Goal: Information Seeking & Learning: Learn about a topic

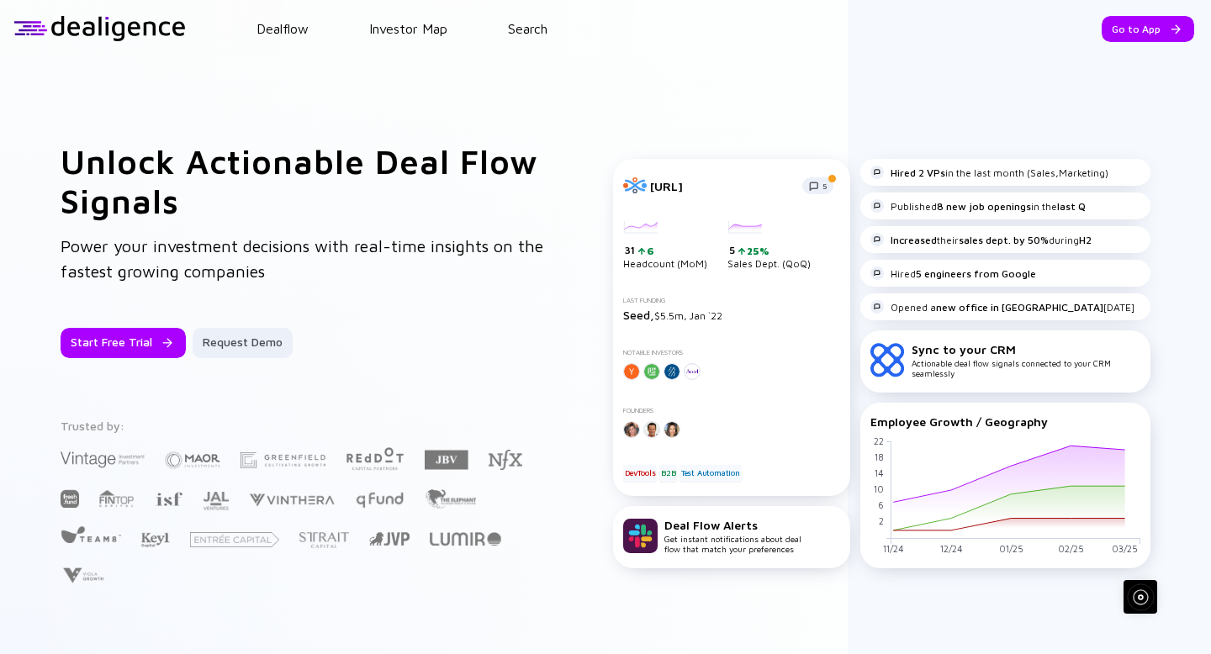
click at [1174, 103] on div "Unlock Actionable Deal Flow Signals Power your investment decisions with real-t…" at bounding box center [605, 363] width 1211 height 613
click at [1156, 123] on div "Unlock Actionable Deal Flow Signals Power your investment decisions with real-t…" at bounding box center [605, 363] width 1211 height 613
click at [1132, 22] on div "Go to App" at bounding box center [1147, 29] width 92 height 26
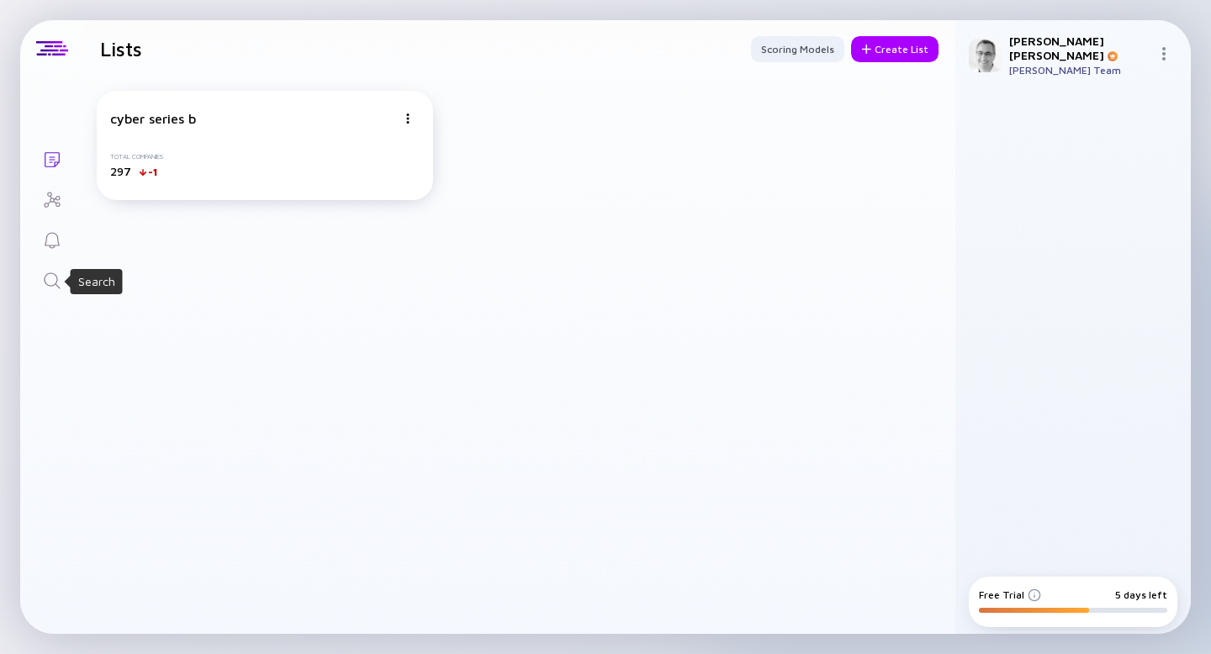
click at [50, 281] on icon "Search" at bounding box center [52, 281] width 20 height 20
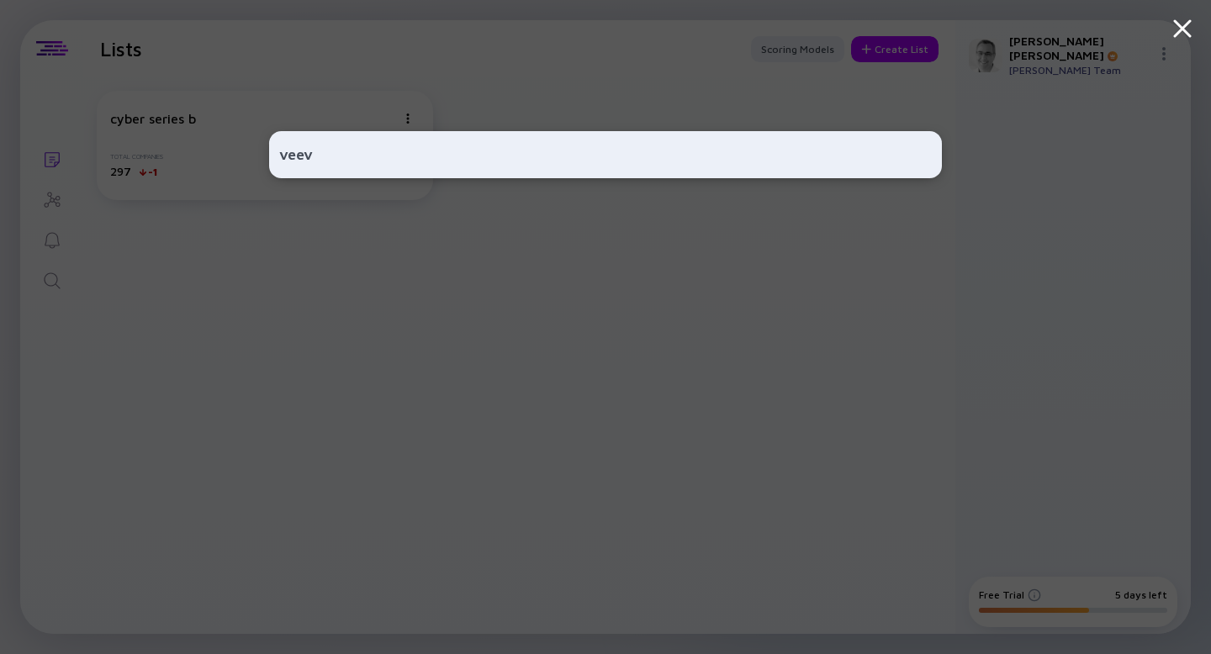
type input "veev"
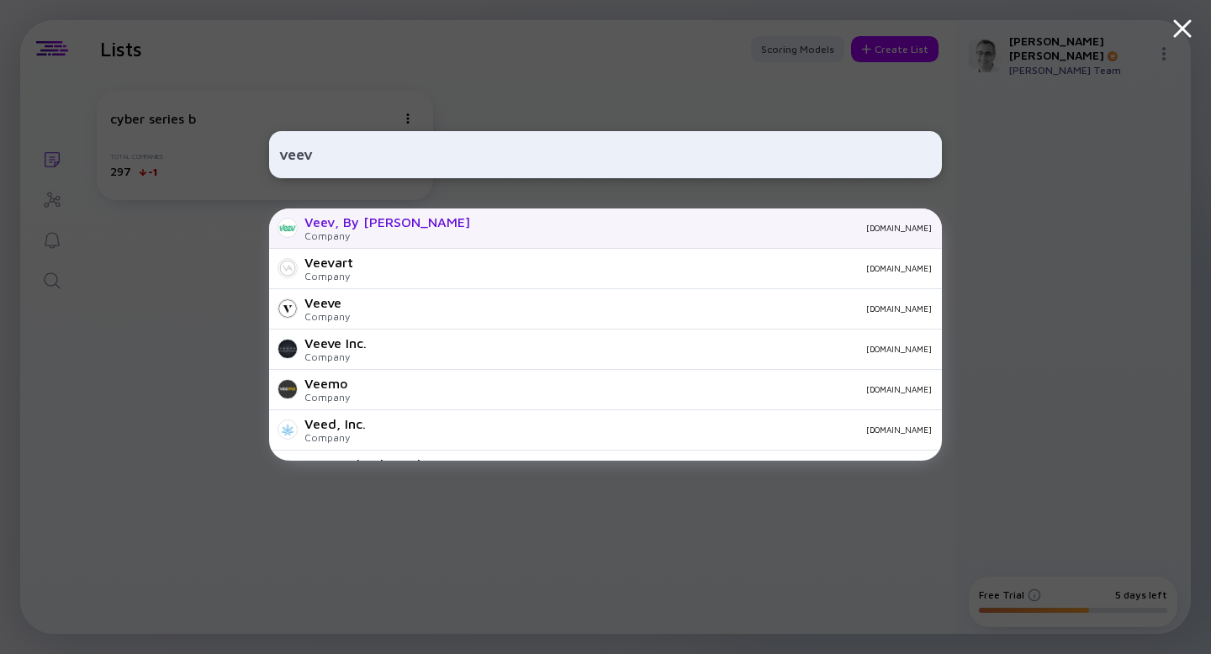
click at [325, 230] on div "Company" at bounding box center [387, 236] width 166 height 13
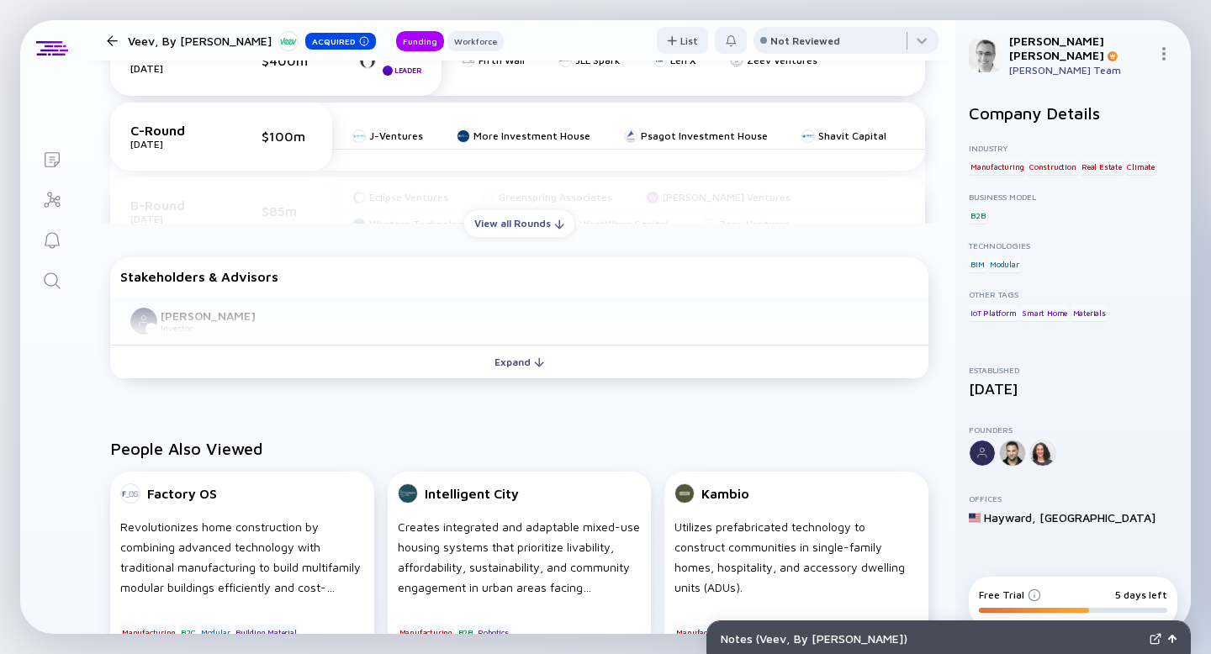
scroll to position [606, 0]
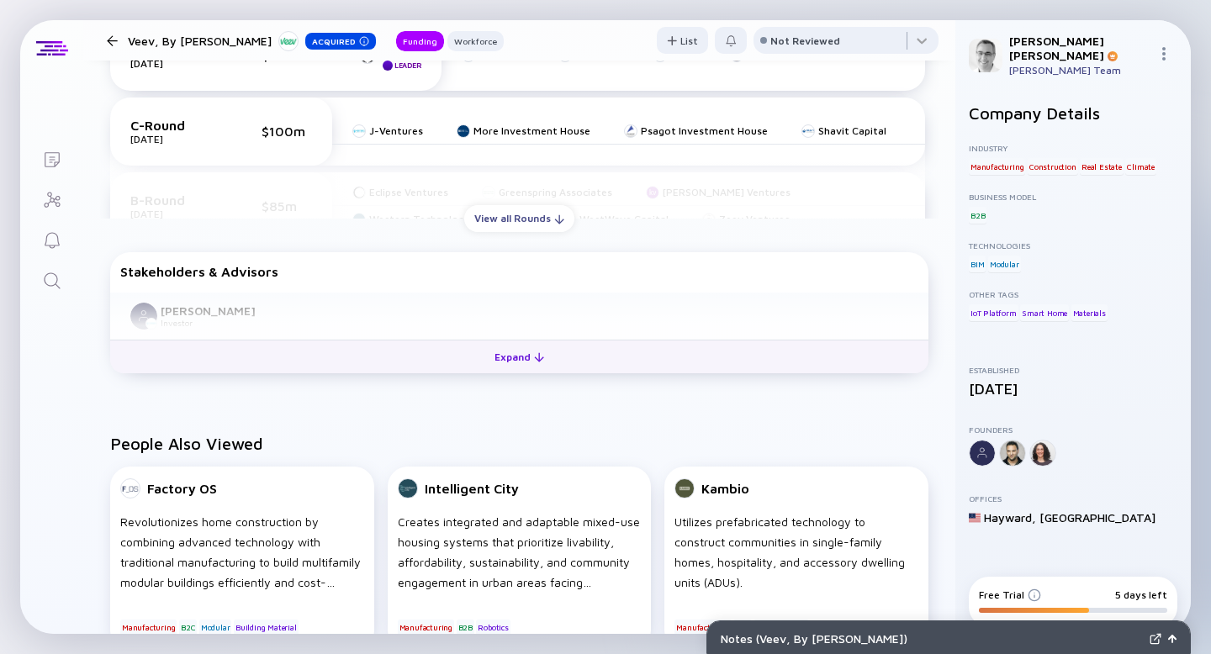
click at [508, 356] on div "Expand" at bounding box center [519, 357] width 70 height 26
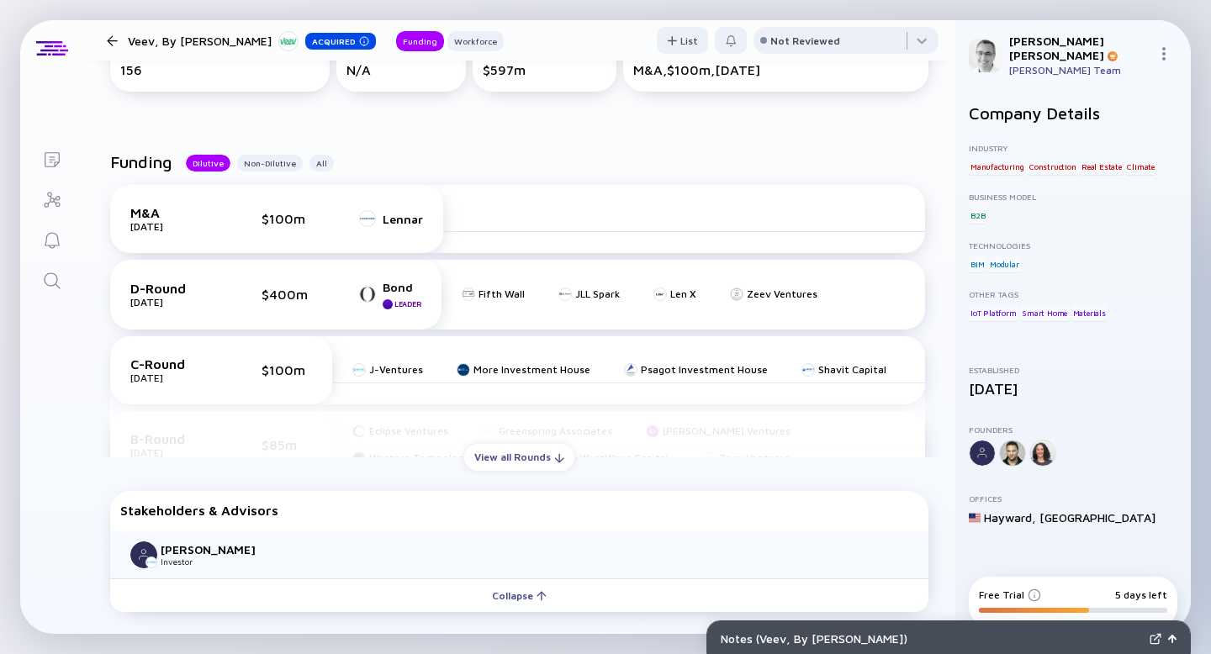
scroll to position [0, 0]
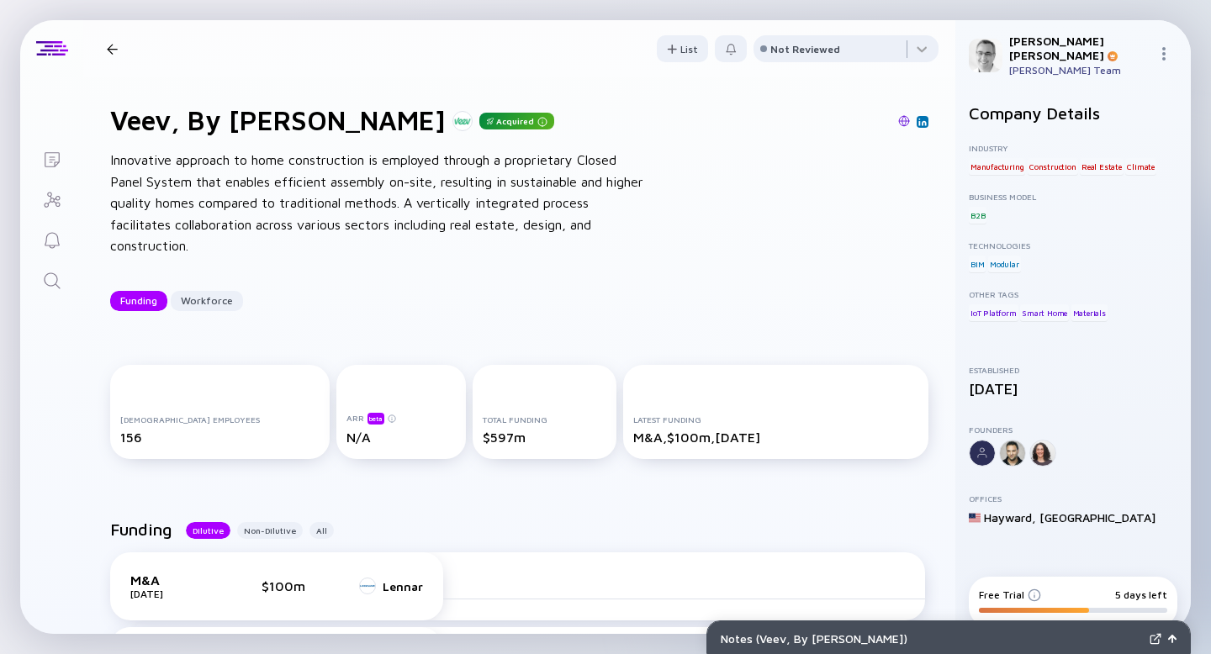
click at [48, 278] on icon "Search" at bounding box center [52, 281] width 20 height 20
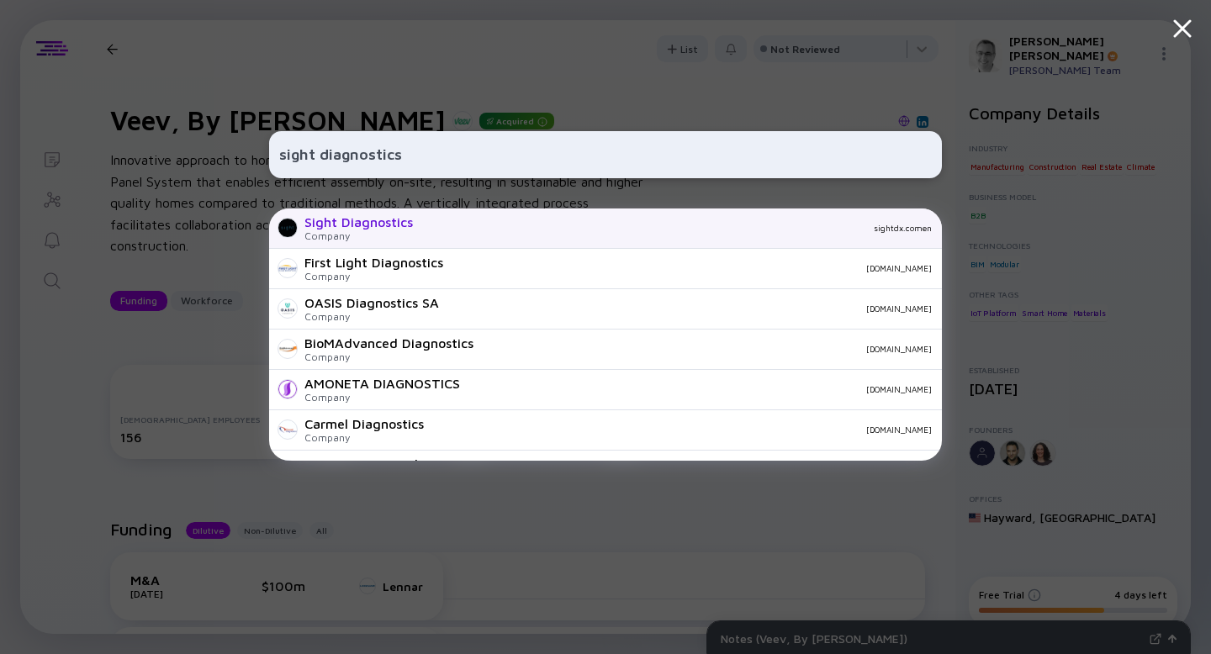
type input "sight diagnostics"
click at [321, 224] on div "Sight Diagnostics" at bounding box center [358, 221] width 108 height 15
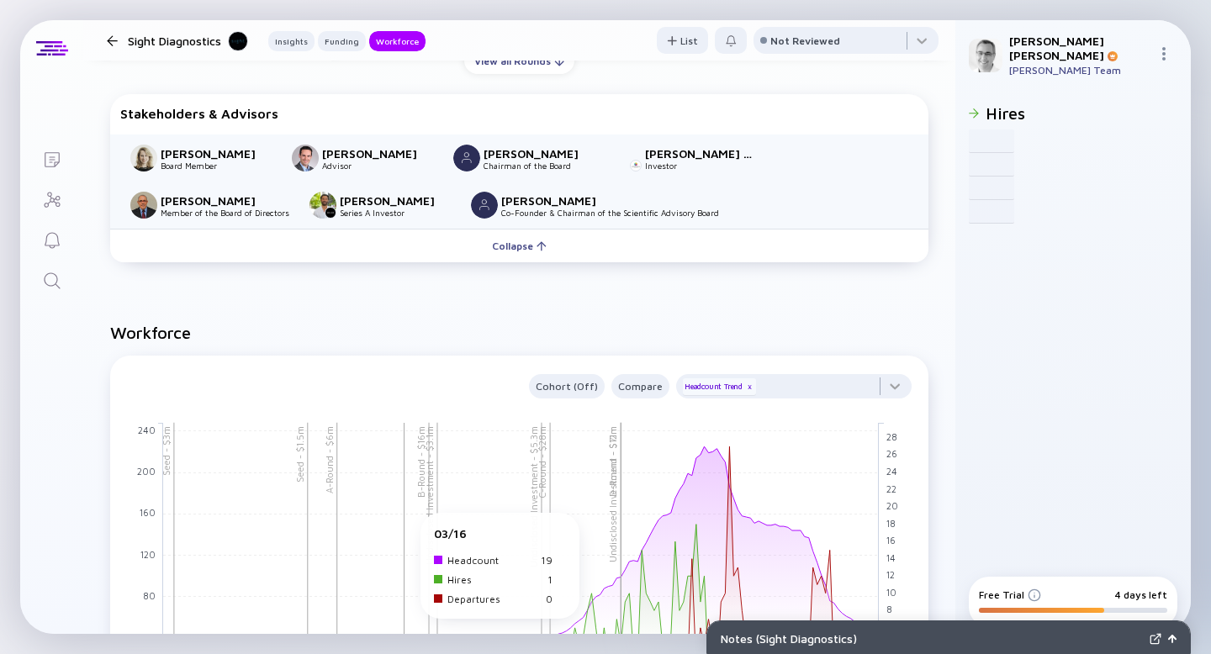
scroll to position [919, 0]
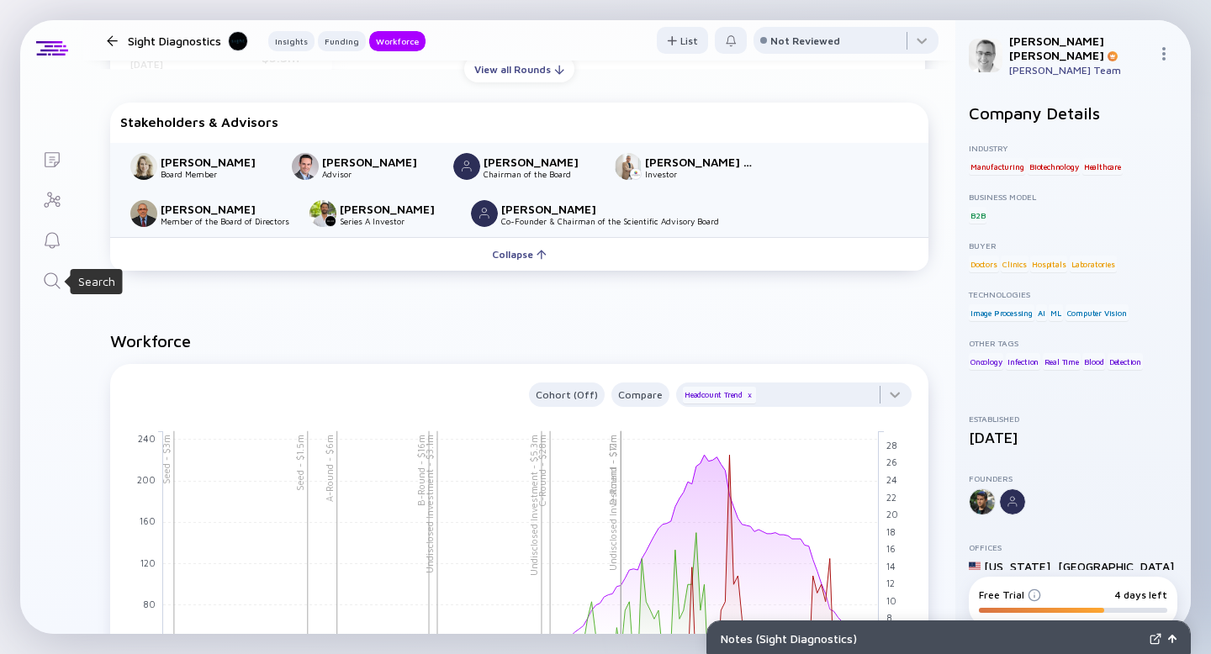
click at [50, 273] on icon "Search" at bounding box center [52, 281] width 20 height 20
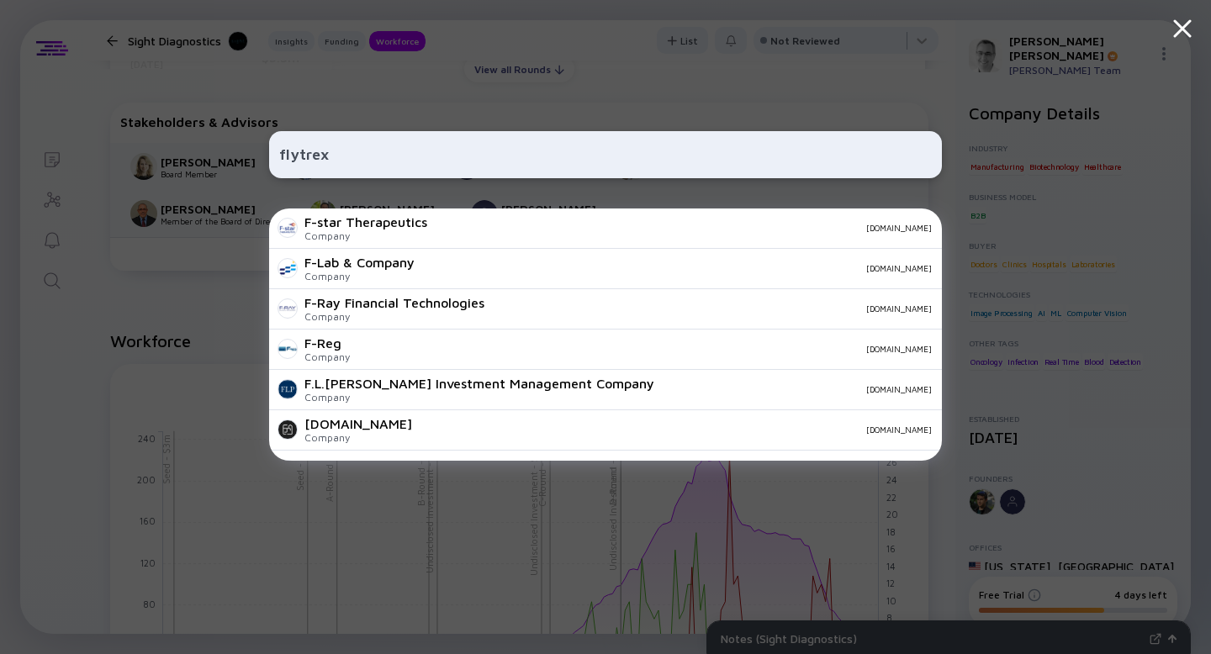
type input "flytrex"
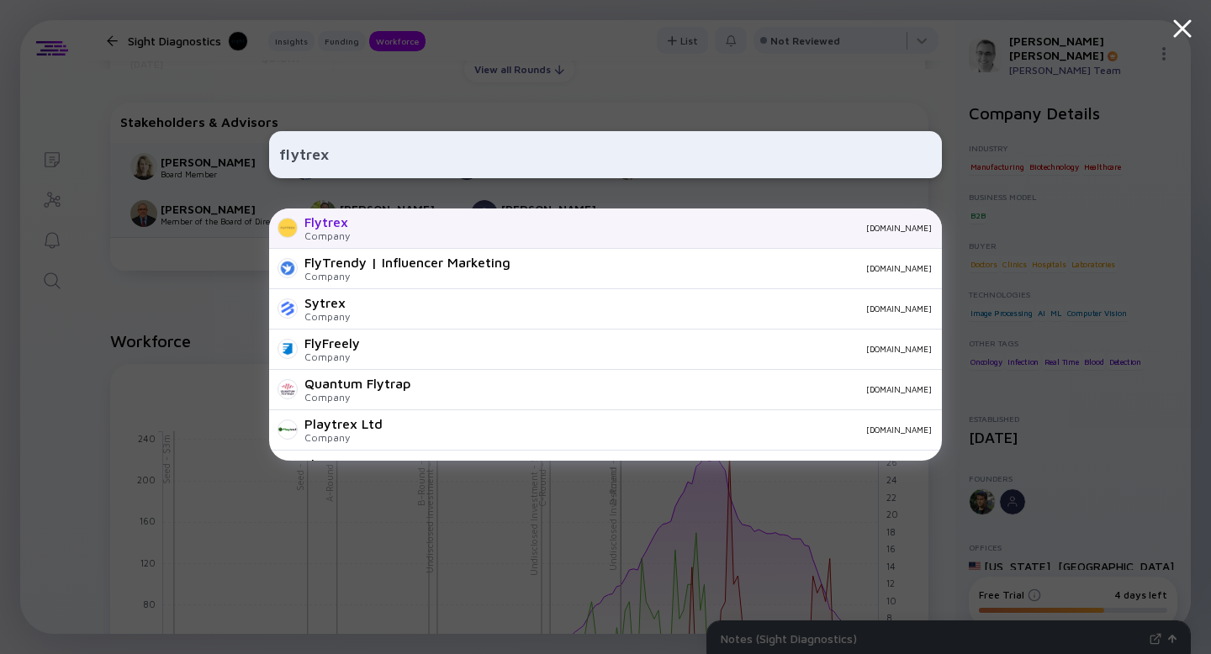
click at [318, 221] on div "Flytrex" at bounding box center [326, 221] width 45 height 15
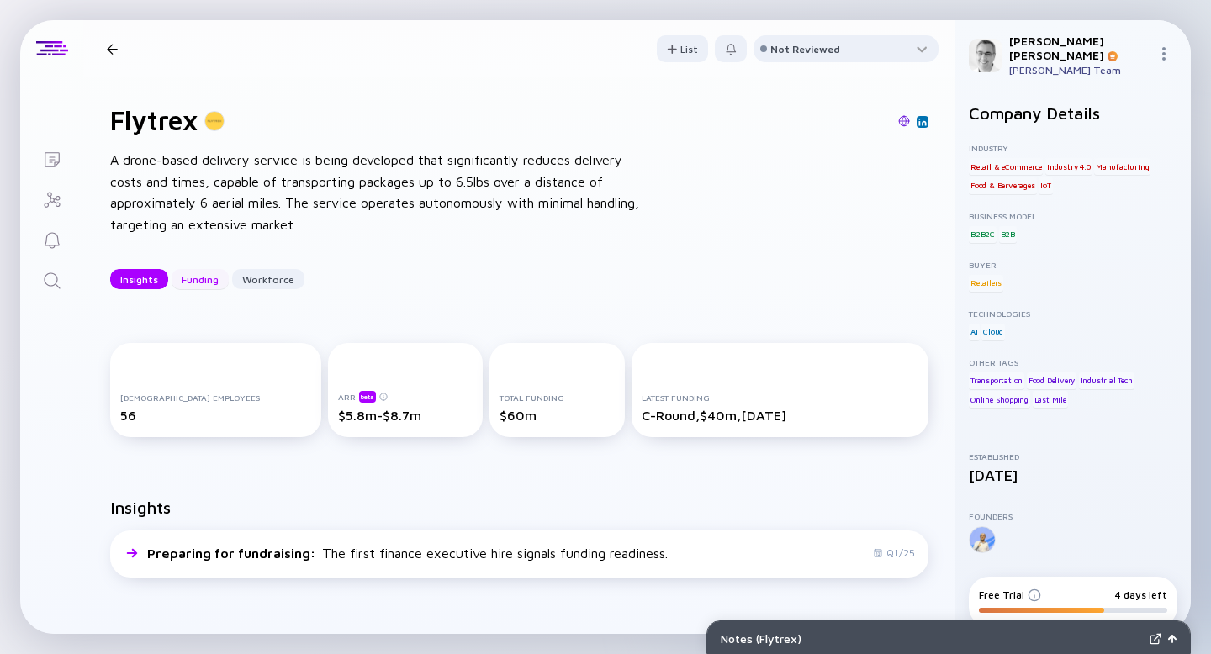
click at [219, 276] on div "Funding" at bounding box center [200, 280] width 57 height 26
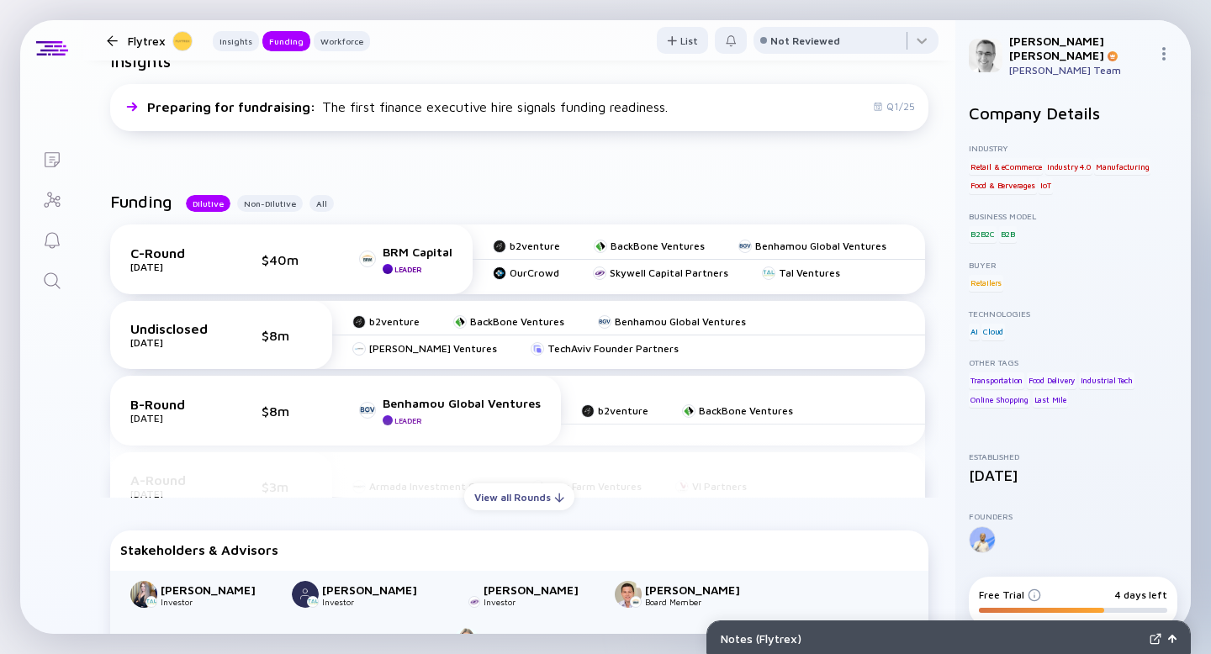
scroll to position [450, 0]
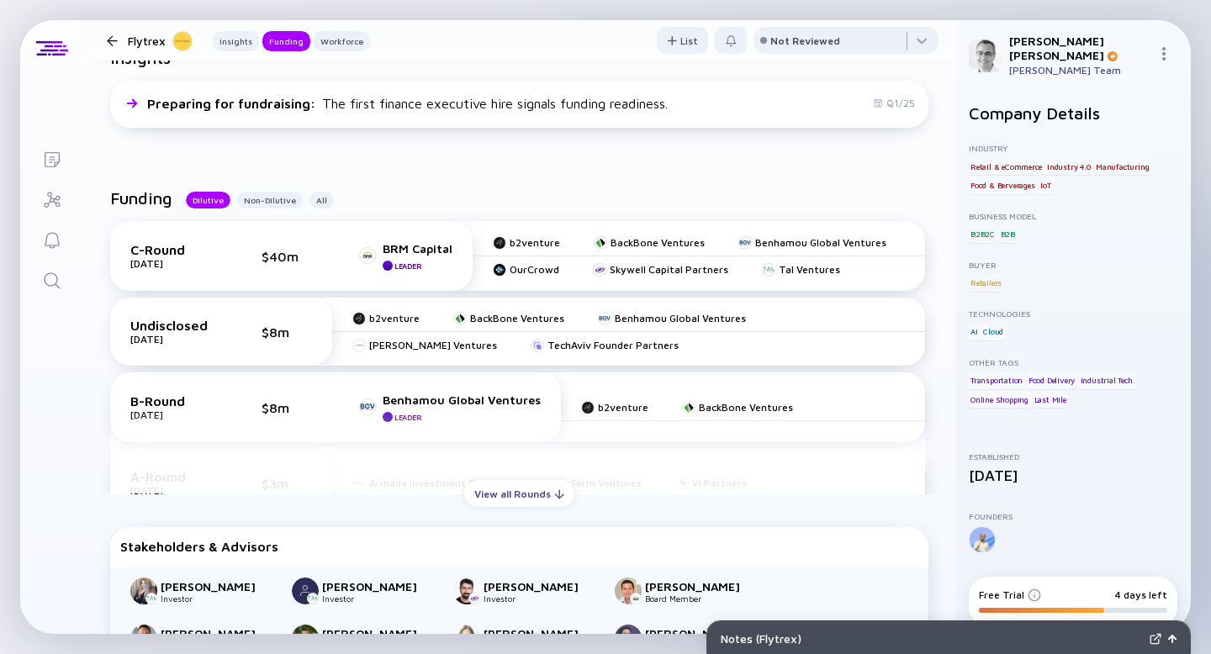
click at [52, 282] on icon "Search" at bounding box center [52, 281] width 20 height 20
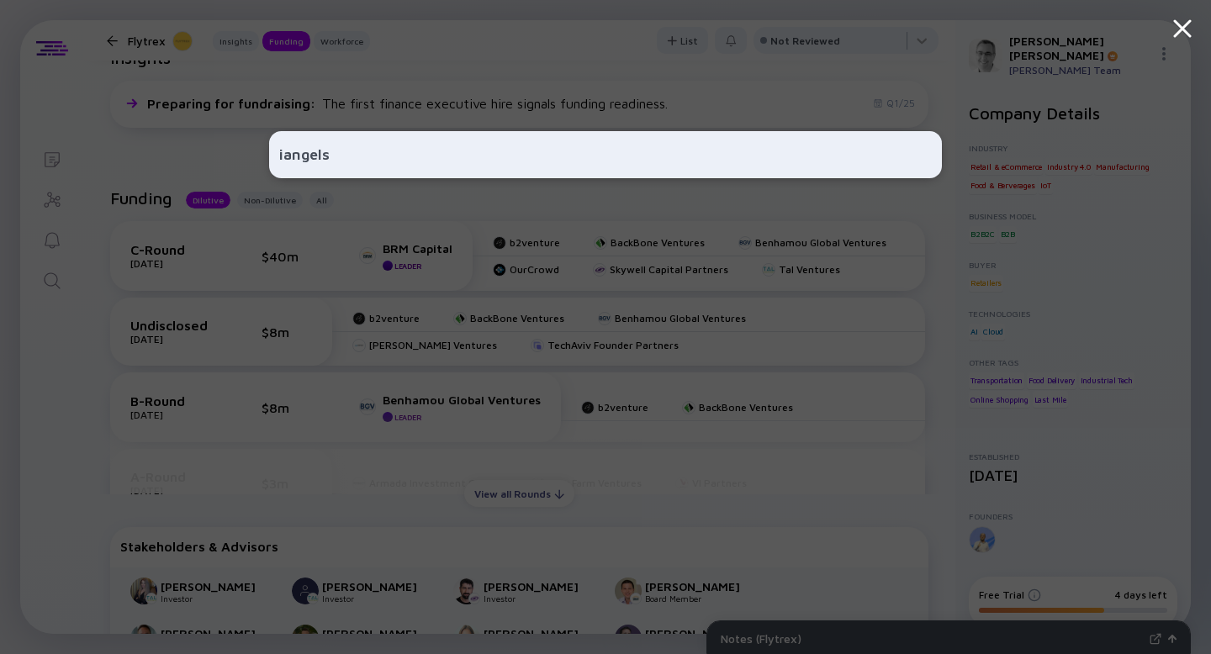
type input "iangels"
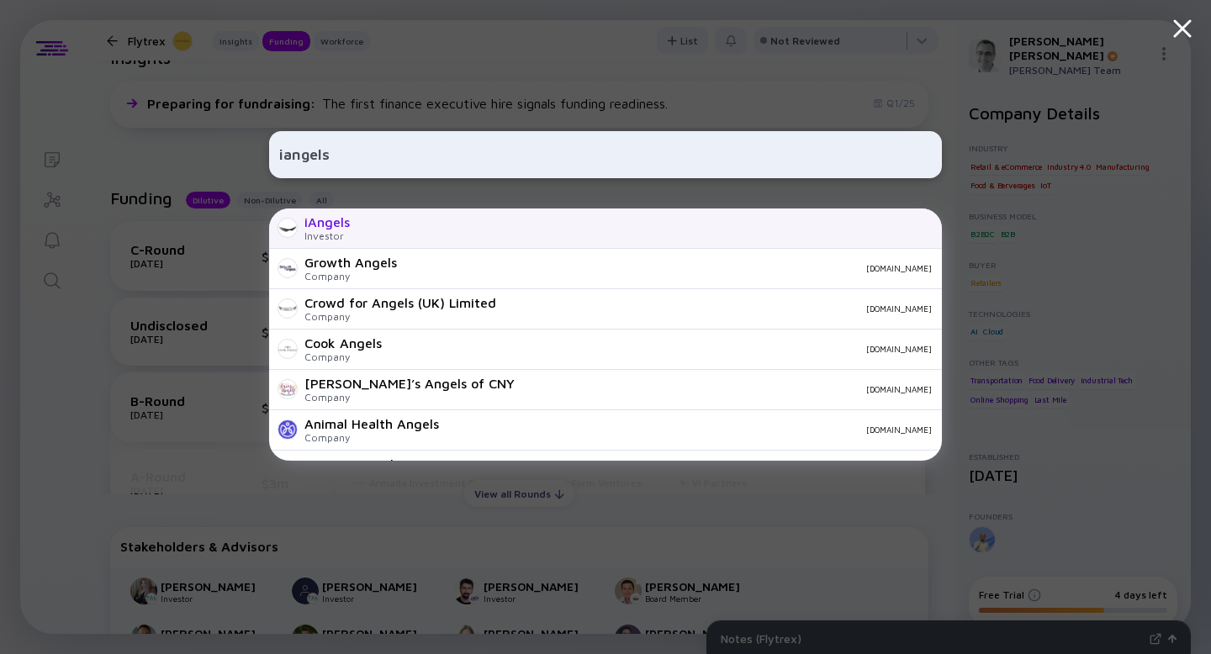
click at [364, 231] on div "iAngels Investor" at bounding box center [605, 228] width 673 height 40
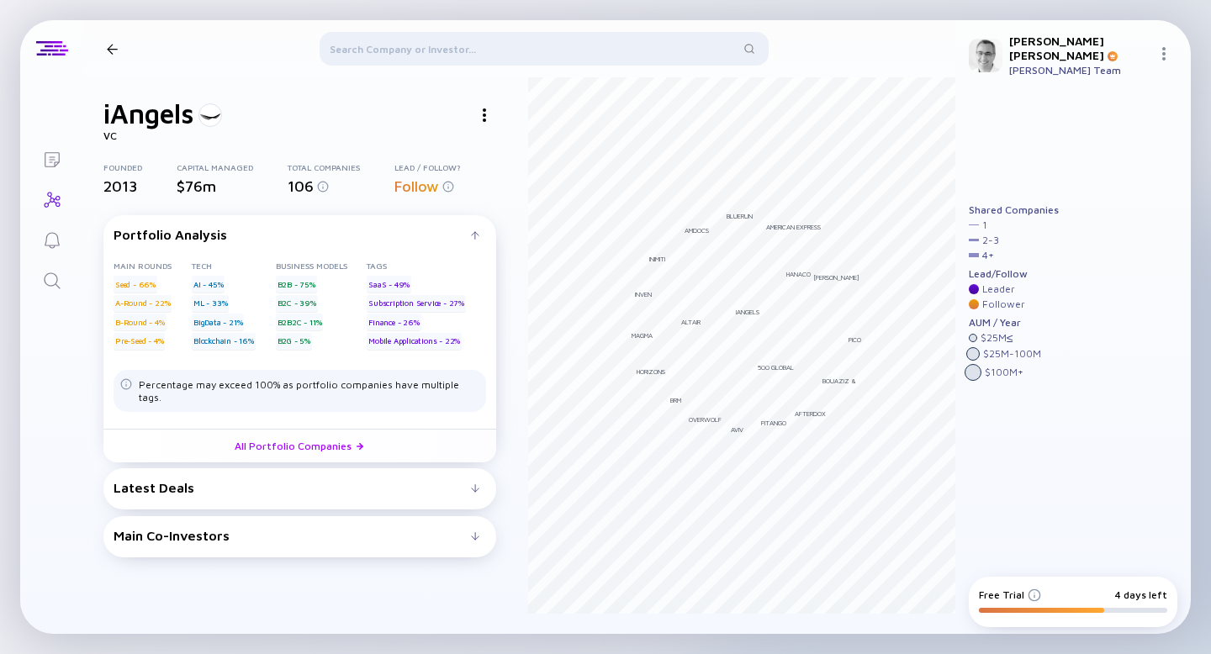
click at [468, 480] on div "Latest Deals" at bounding box center [291, 487] width 357 height 15
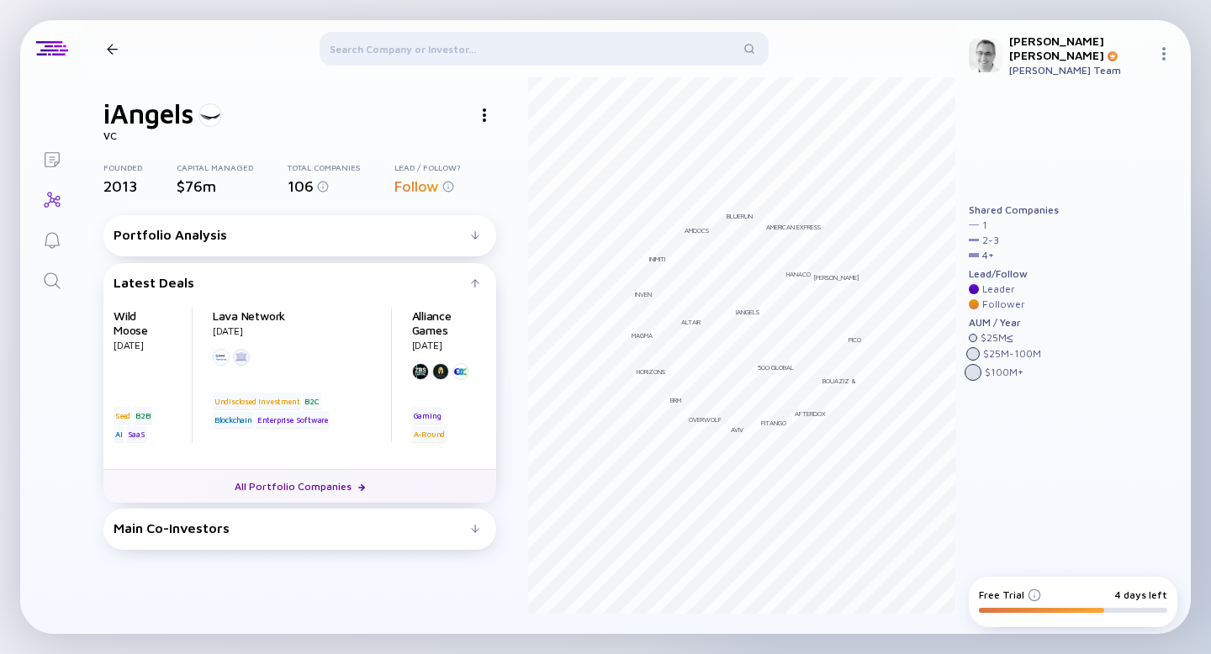
click at [326, 484] on link "All Portfolio Companies" at bounding box center [299, 486] width 393 height 34
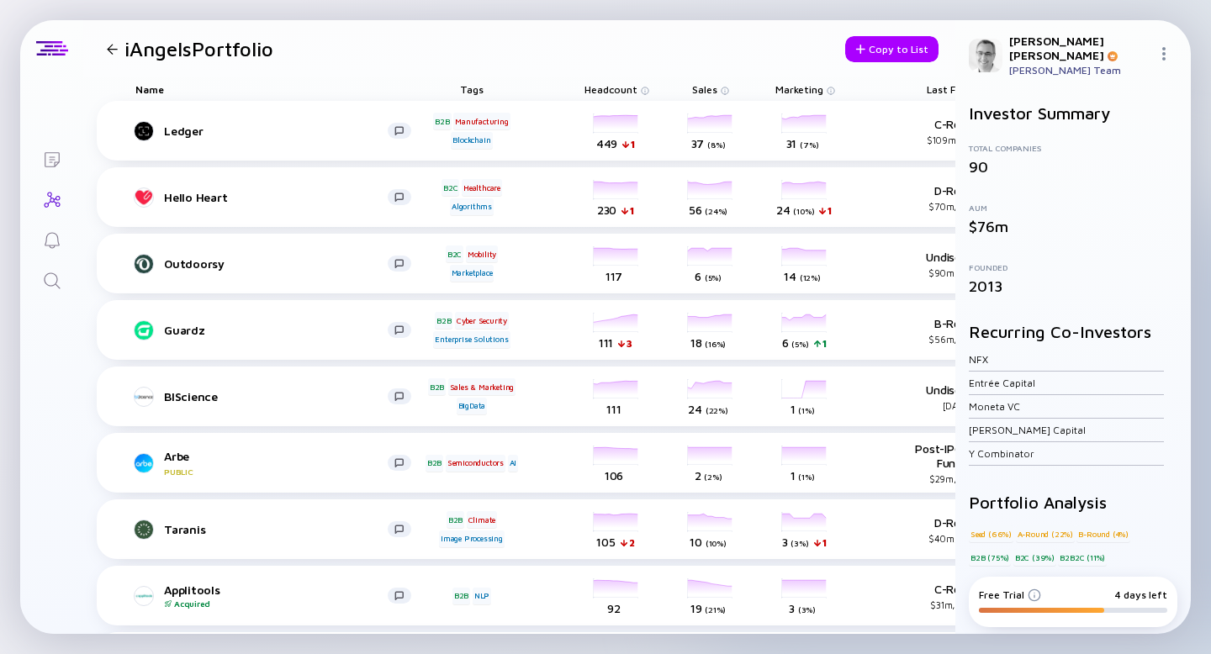
click at [117, 52] on div at bounding box center [112, 49] width 11 height 11
